Goal: Check status

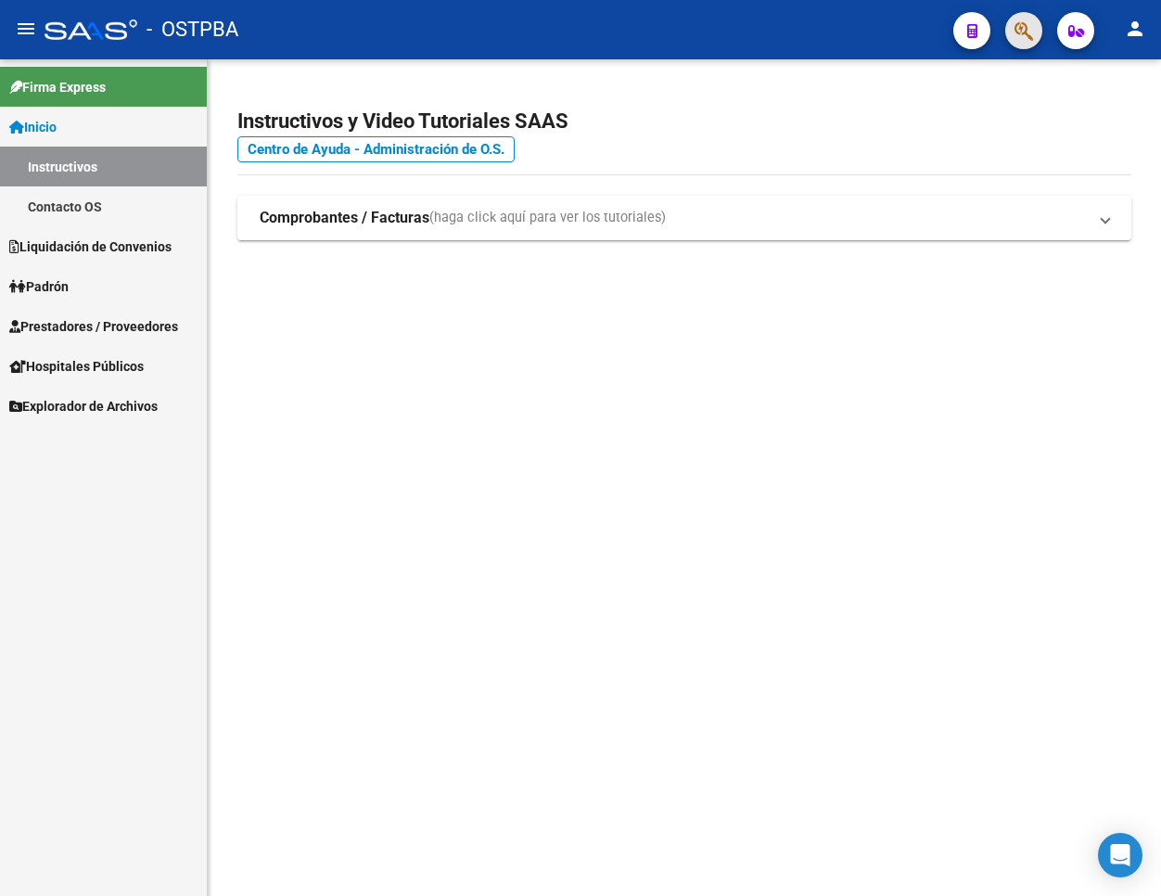
click at [1041, 24] on button "button" at bounding box center [1024, 30] width 37 height 37
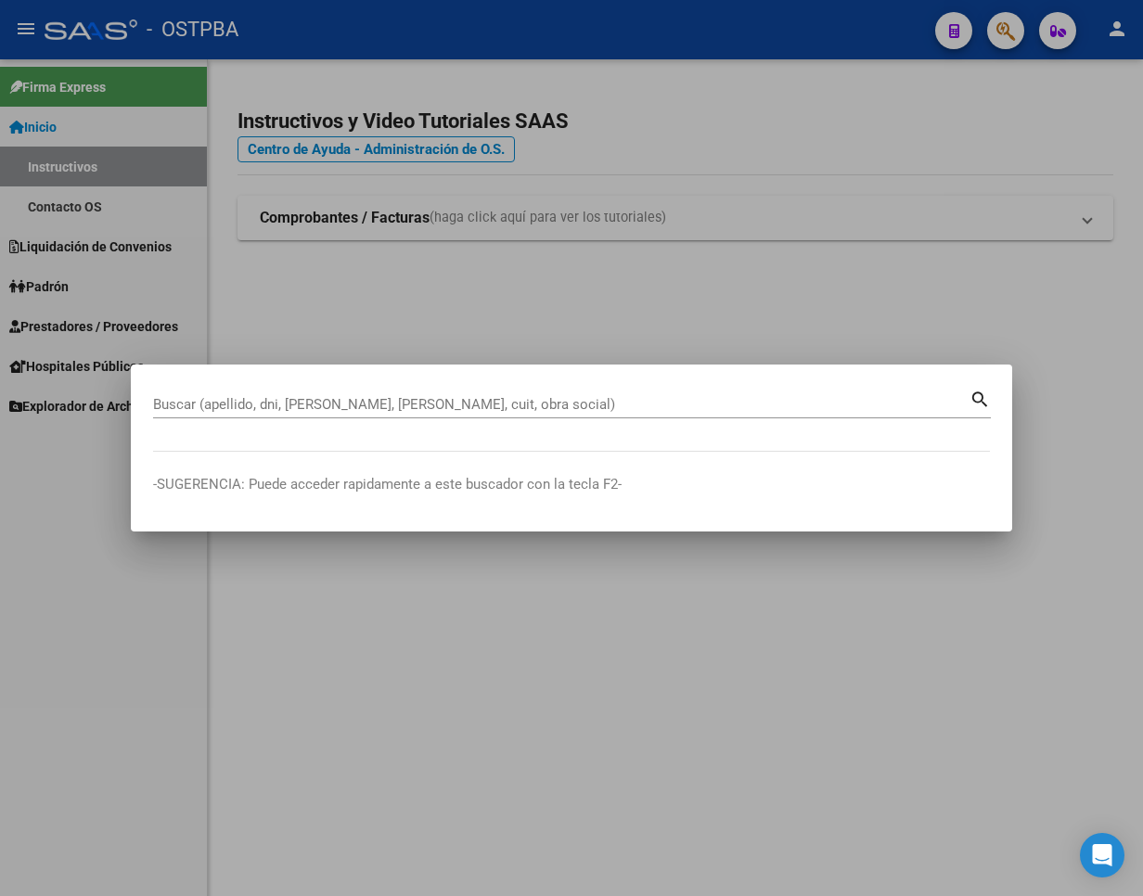
paste input "46095395"
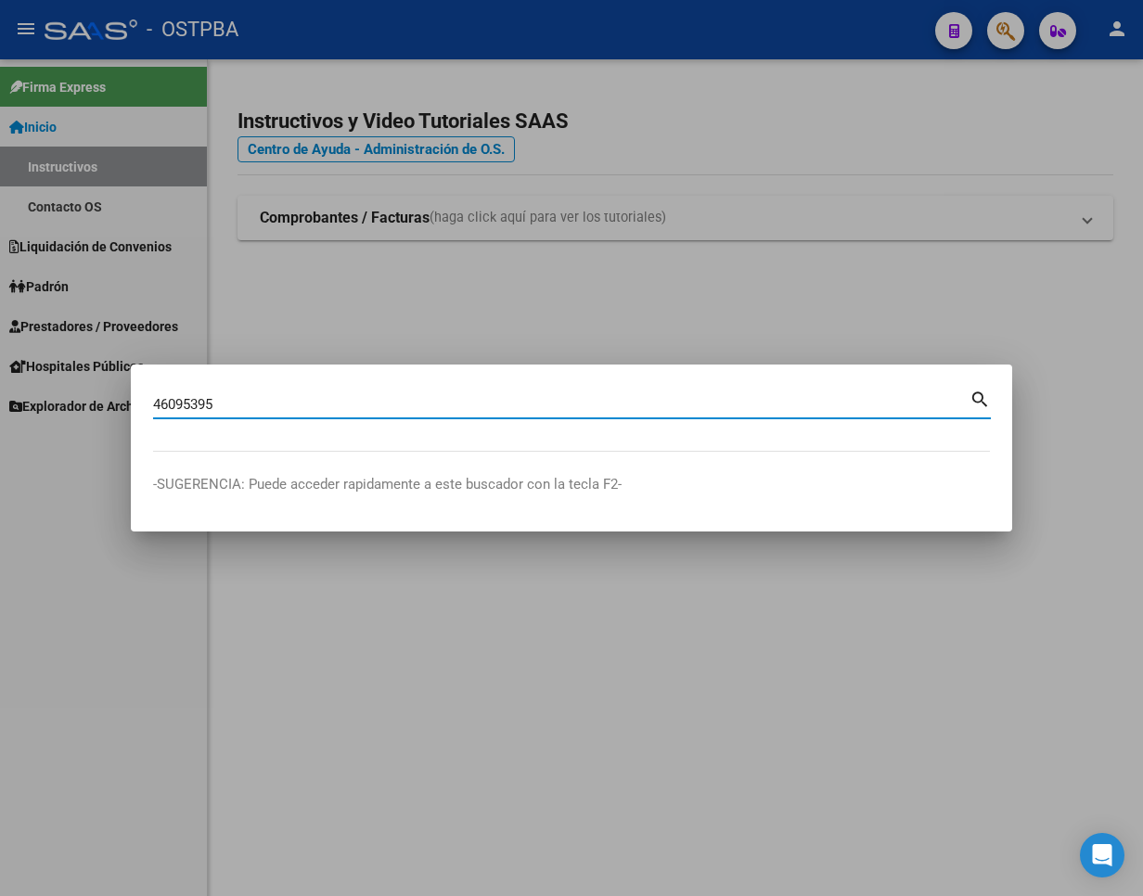
type input "46095395"
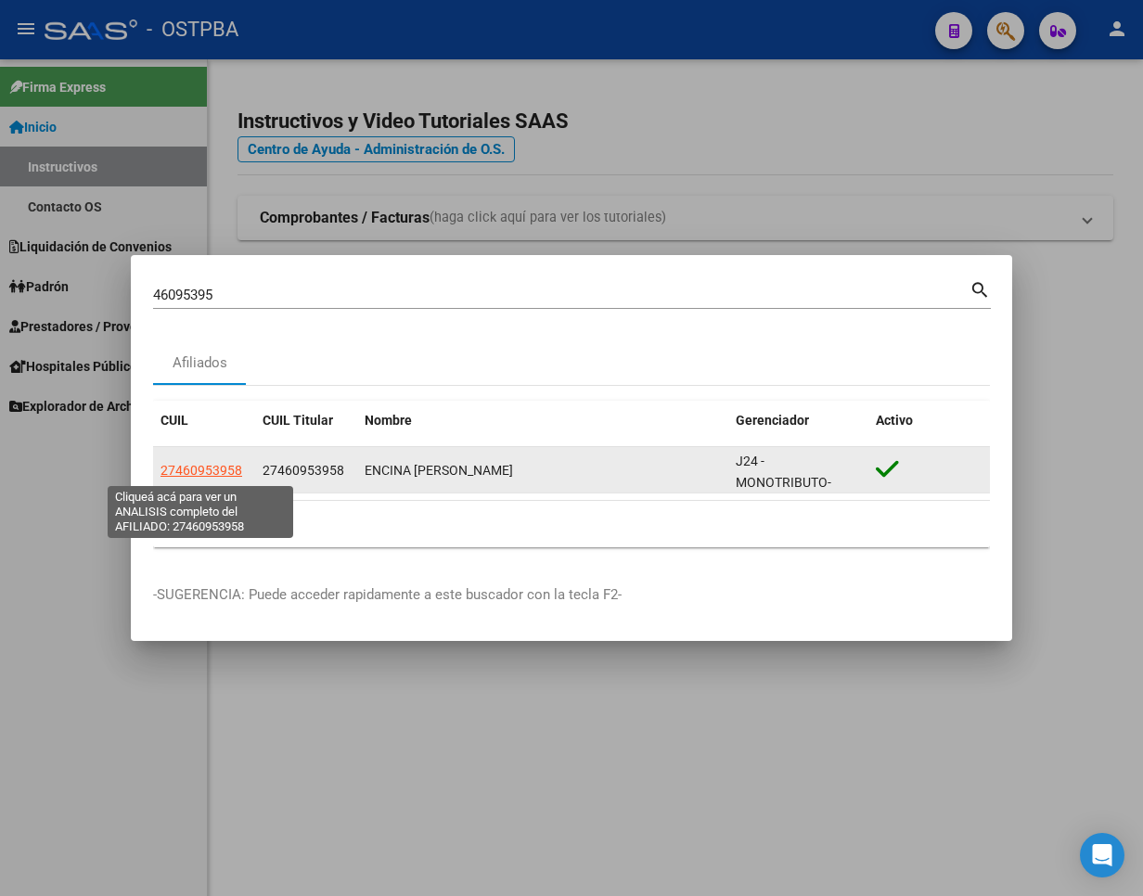
click at [193, 465] on span "27460953958" at bounding box center [201, 470] width 82 height 15
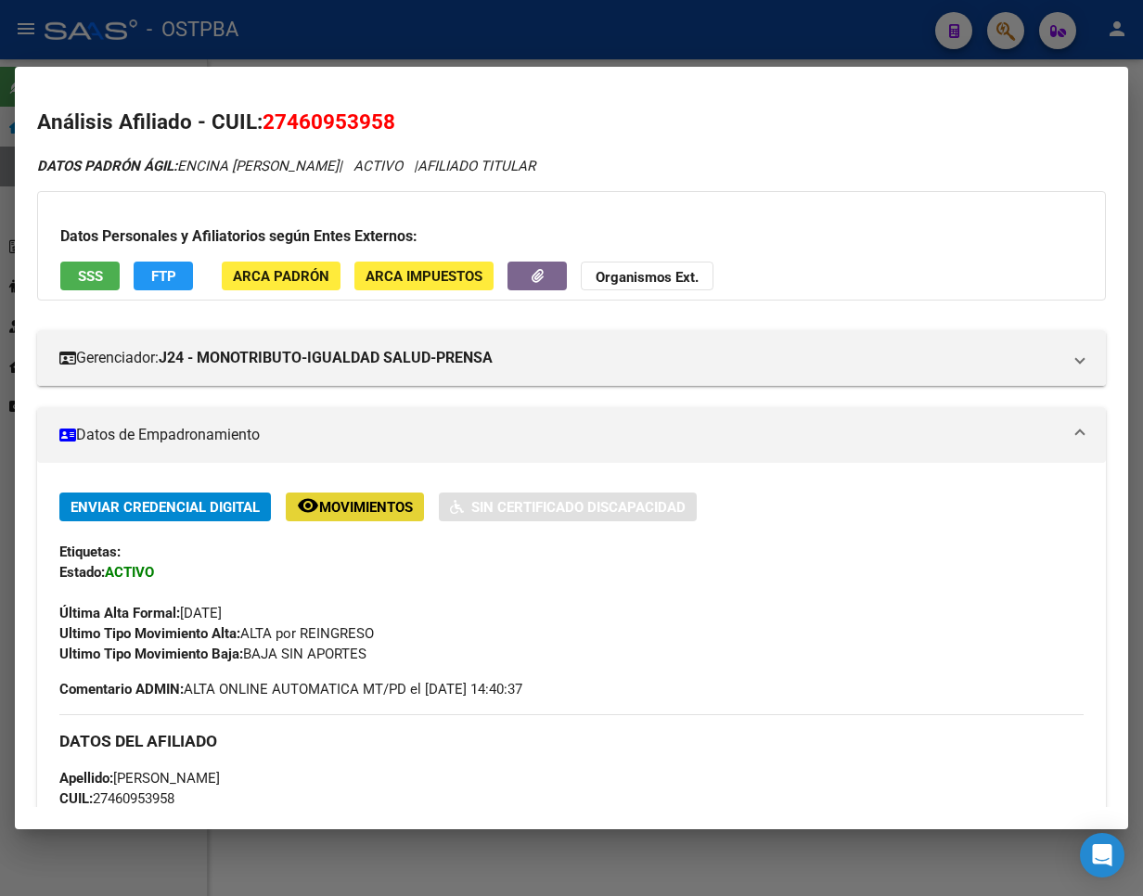
click at [368, 505] on span "Movimientos" at bounding box center [366, 507] width 94 height 17
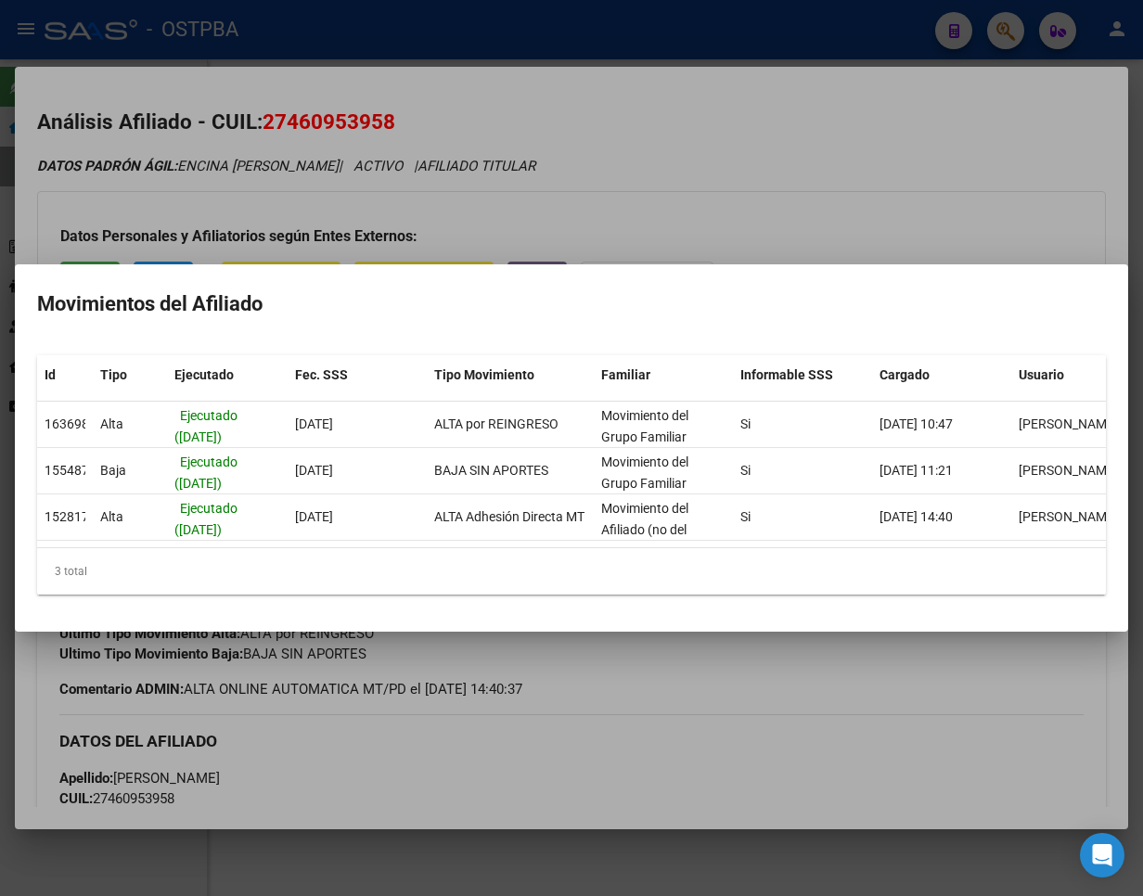
click at [510, 119] on div at bounding box center [571, 448] width 1143 height 896
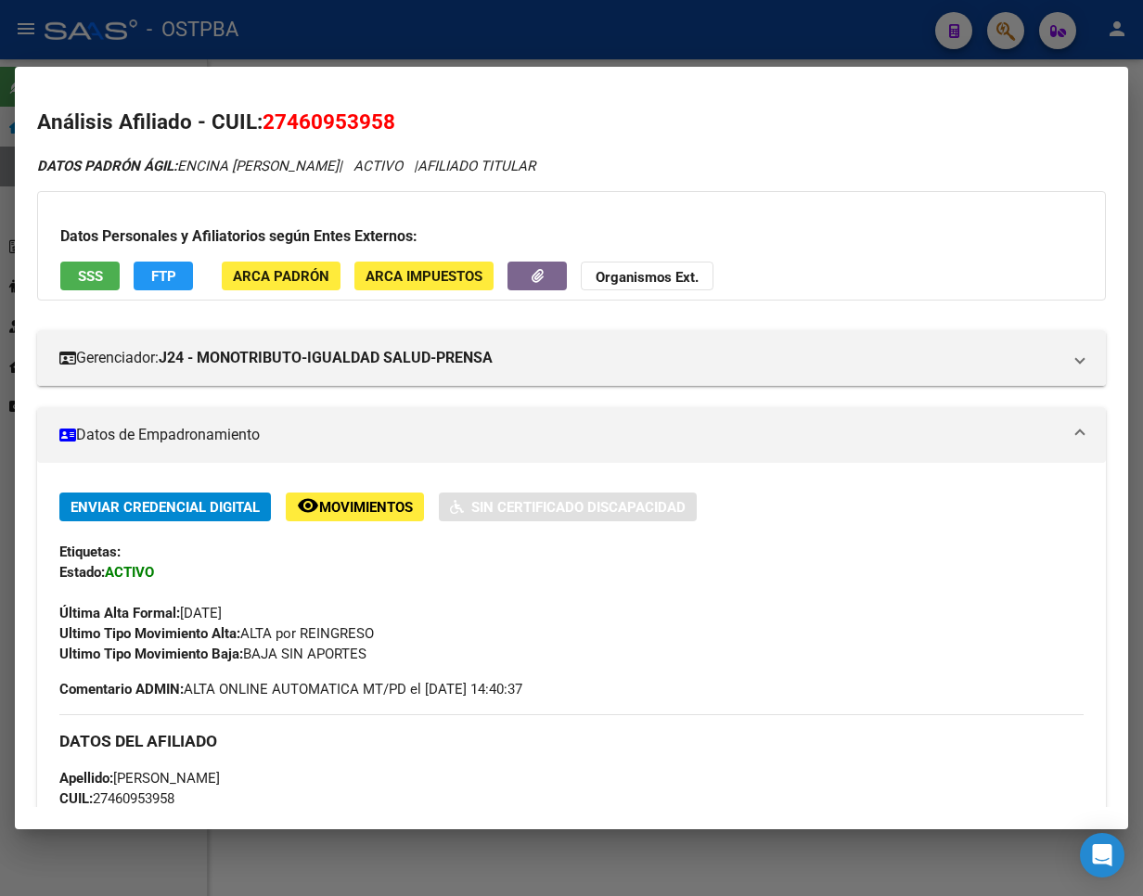
drag, startPoint x: 289, startPoint y: 117, endPoint x: 387, endPoint y: 122, distance: 97.6
click at [387, 122] on span "27460953958" at bounding box center [329, 121] width 133 height 24
copy span "46095395"
